Goal: Navigation & Orientation: Find specific page/section

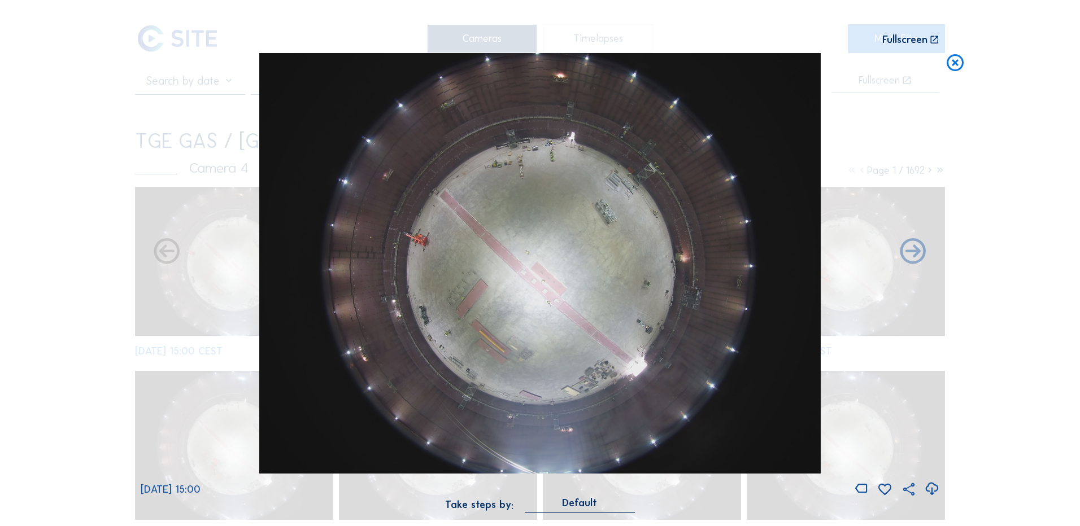
drag, startPoint x: 56, startPoint y: 146, endPoint x: 141, endPoint y: 242, distance: 128.1
click at [56, 146] on div "Scroll to travel through time | Press 'Alt' Button + Scroll to Zoom | Click and…" at bounding box center [540, 263] width 1080 height 526
click at [958, 63] on icon at bounding box center [955, 63] width 20 height 21
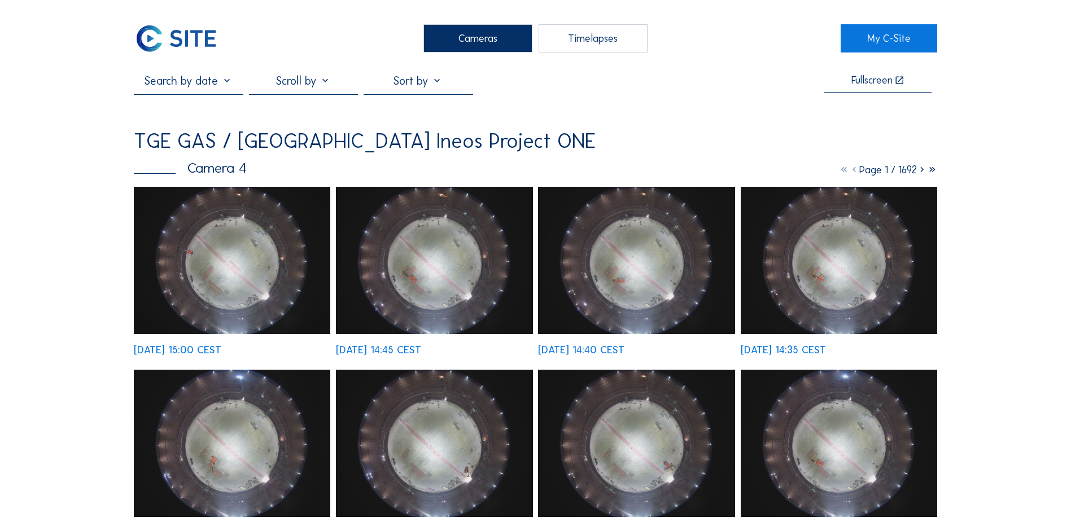
click at [422, 40] on div "Cameras Timelapses" at bounding box center [535, 38] width 610 height 28
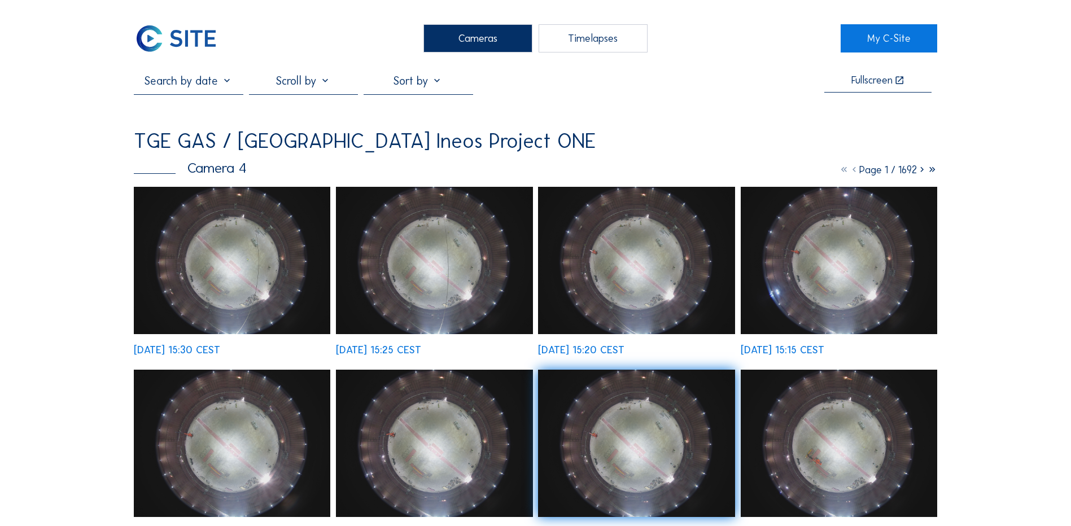
click at [460, 37] on div "Cameras" at bounding box center [477, 38] width 109 height 28
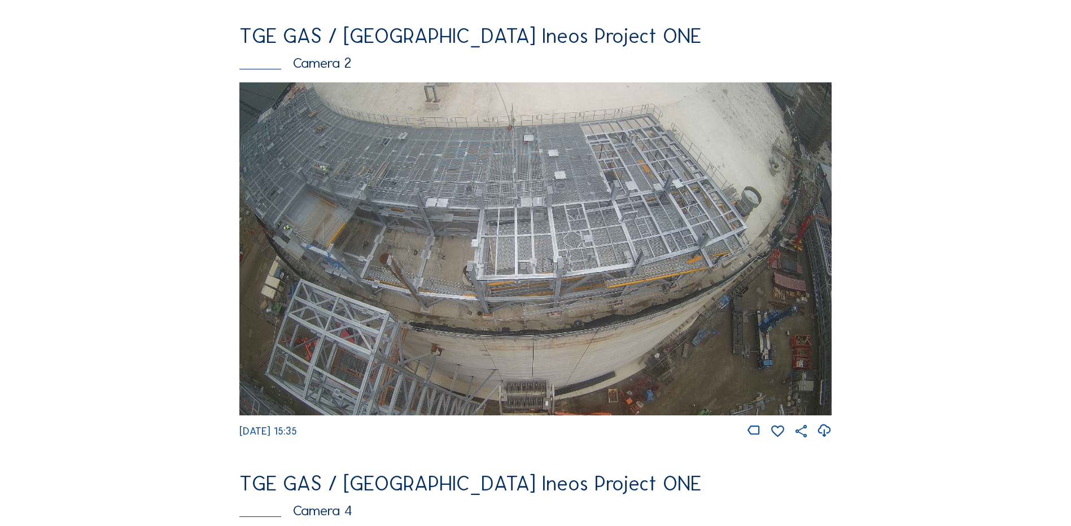
scroll to position [559, 0]
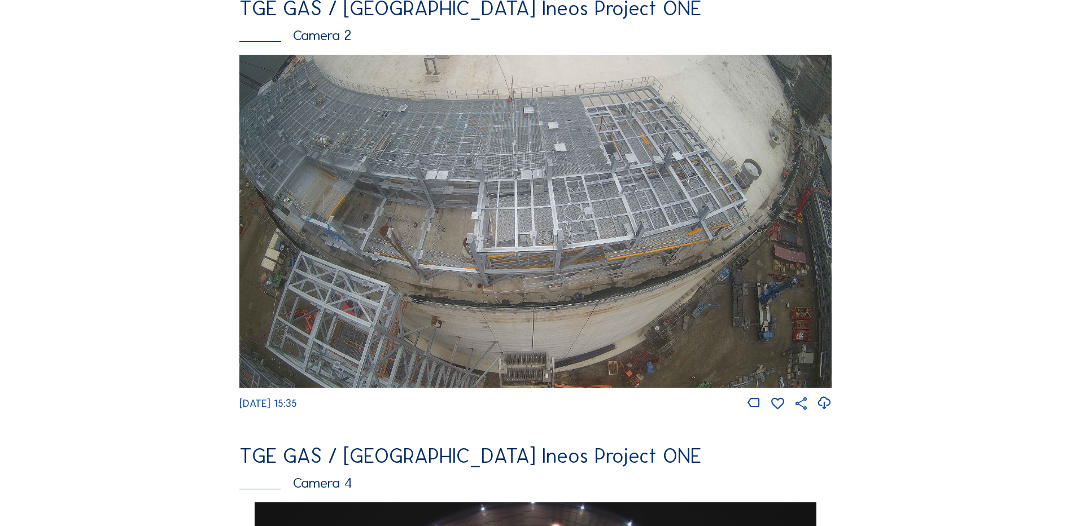
click at [422, 202] on img at bounding box center [535, 221] width 592 height 333
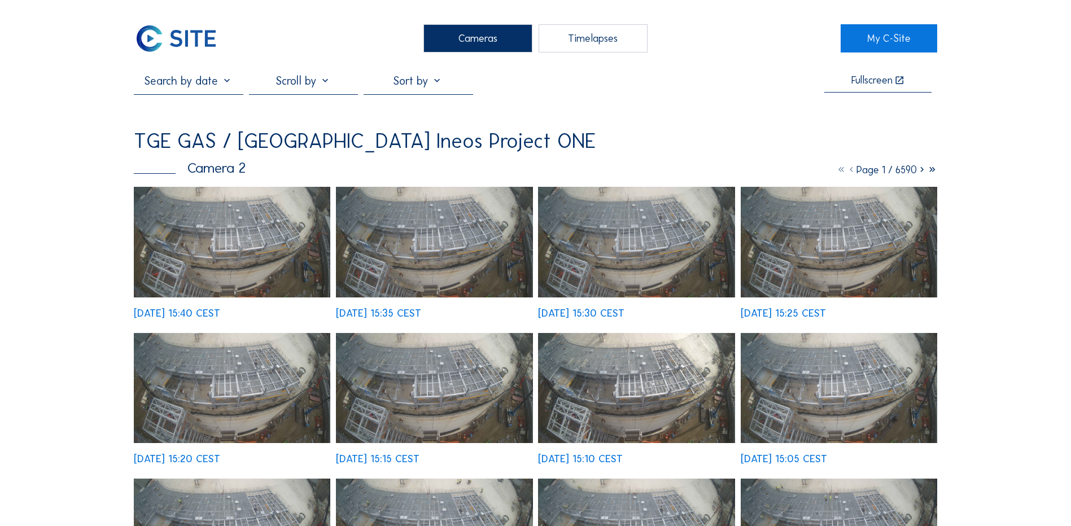
click at [214, 242] on img at bounding box center [232, 242] width 196 height 111
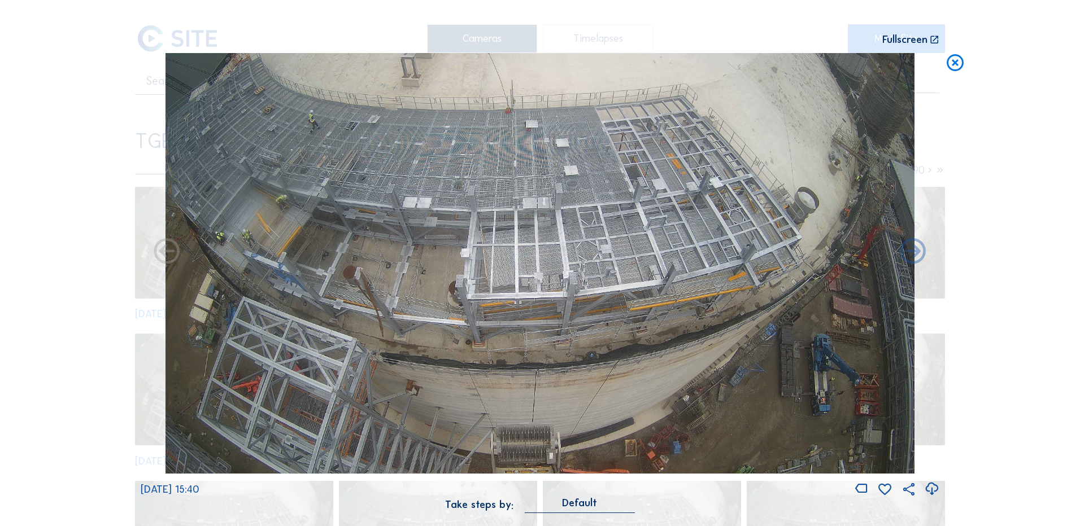
click at [936, 487] on icon at bounding box center [931, 489] width 15 height 19
click at [78, 243] on div "Scroll to travel through time | Press 'Alt' Button + Scroll to Zoom | Click and…" at bounding box center [540, 263] width 1080 height 526
click at [958, 63] on icon at bounding box center [955, 63] width 20 height 21
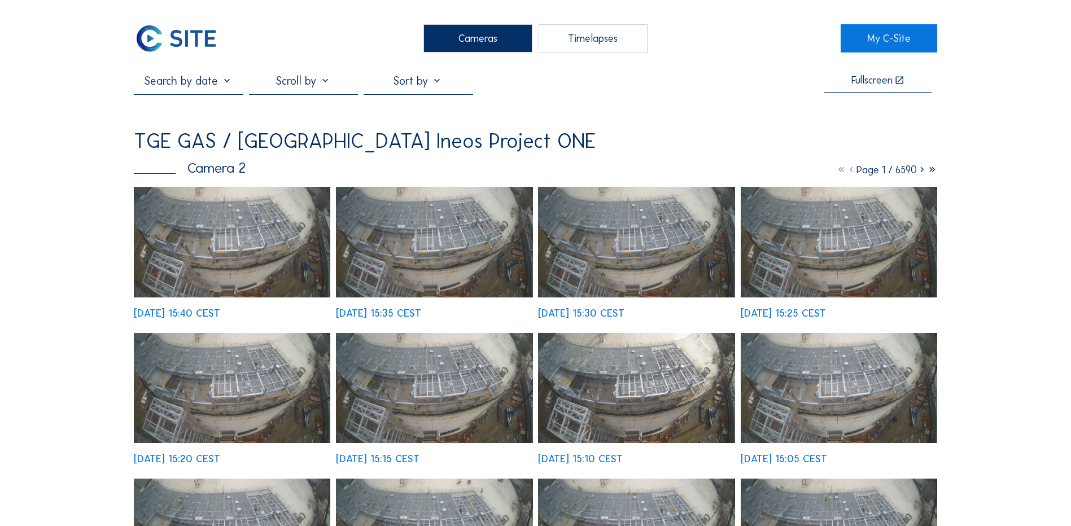
click at [490, 38] on div "Cameras" at bounding box center [477, 38] width 109 height 28
